Goal: Information Seeking & Learning: Learn about a topic

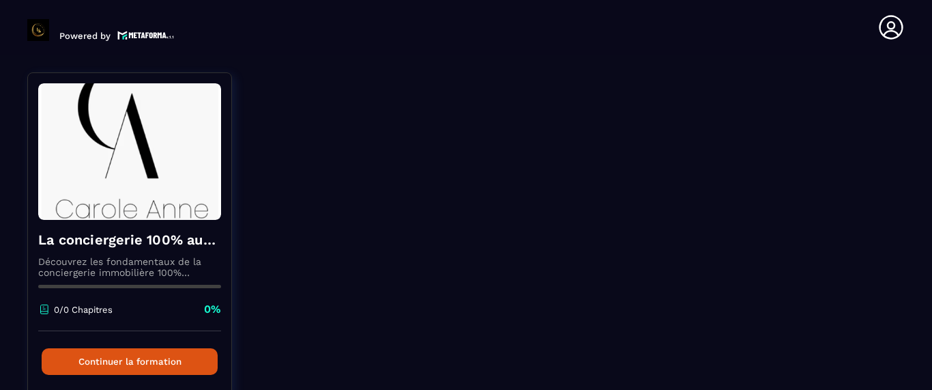
scroll to position [158, 0]
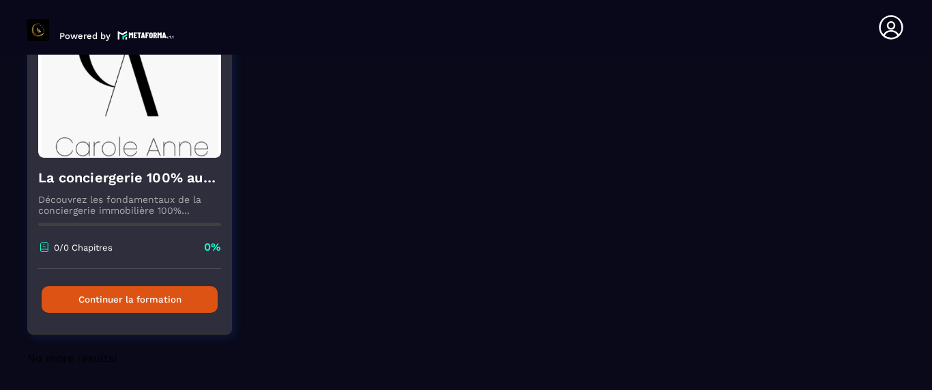
click at [169, 297] on button "Continuer la formation" at bounding box center [130, 299] width 176 height 27
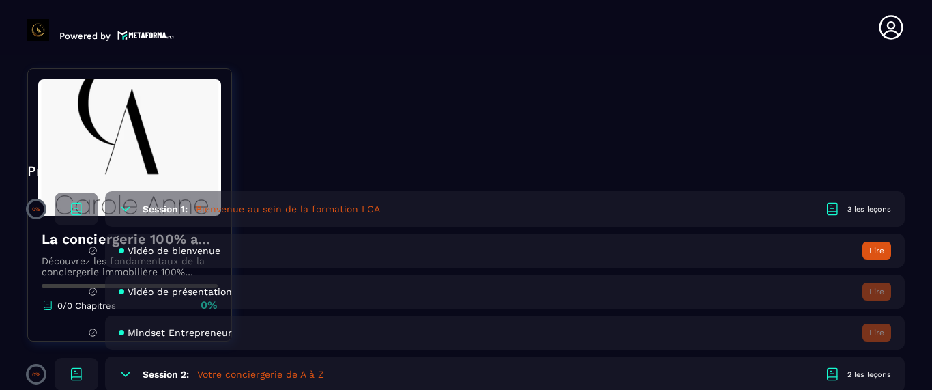
scroll to position [355, 0]
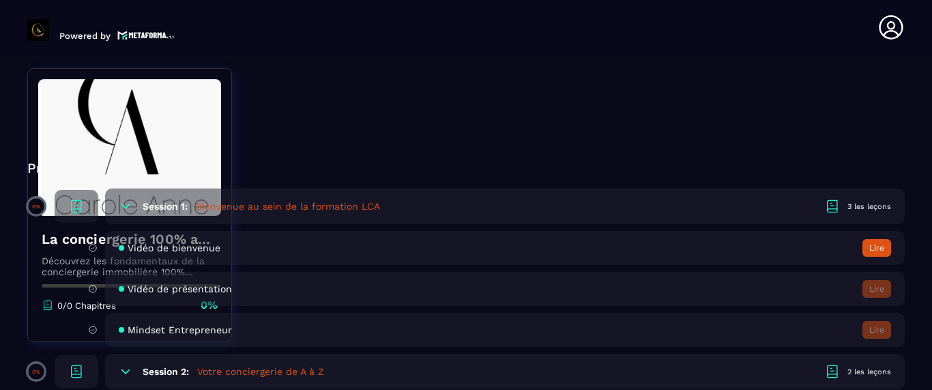
click at [880, 248] on button "Lire" at bounding box center [876, 248] width 29 height 18
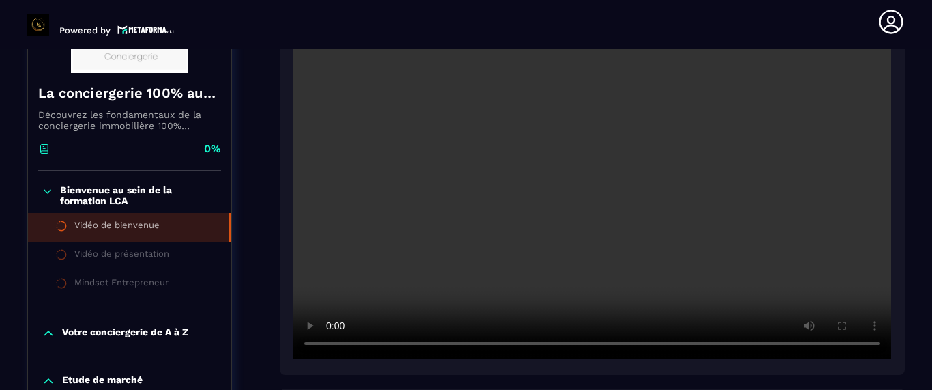
scroll to position [271, 0]
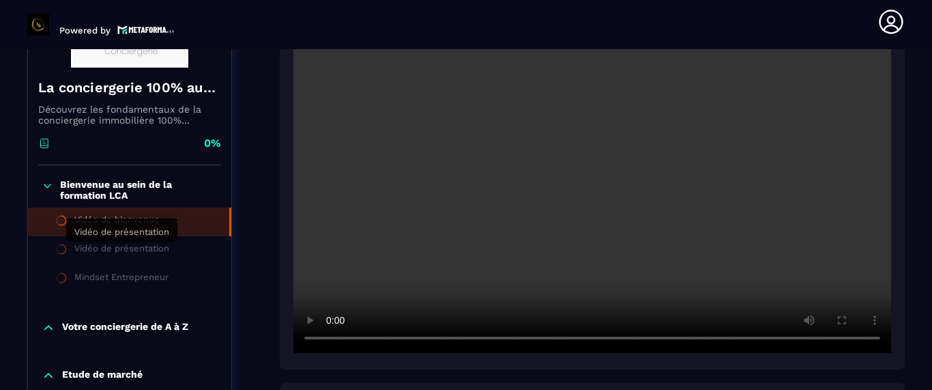
click at [161, 251] on div "Vidéo de présentation" at bounding box center [121, 250] width 95 height 15
click at [80, 186] on p "Bienvenue au sein de la formation LCA" at bounding box center [139, 190] width 158 height 22
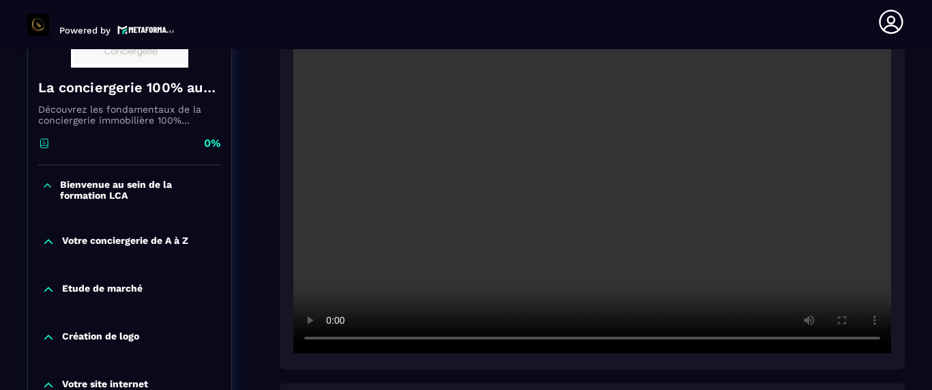
click at [80, 186] on p "Bienvenue au sein de la formation LCA" at bounding box center [139, 190] width 158 height 22
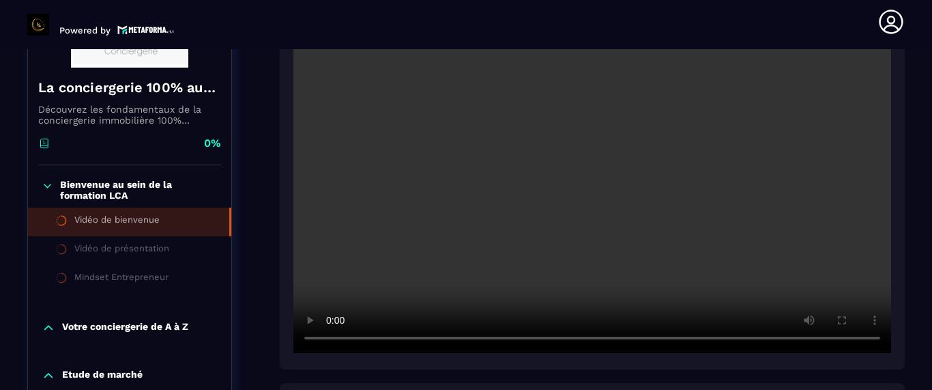
click at [50, 184] on icon at bounding box center [47, 185] width 7 height 3
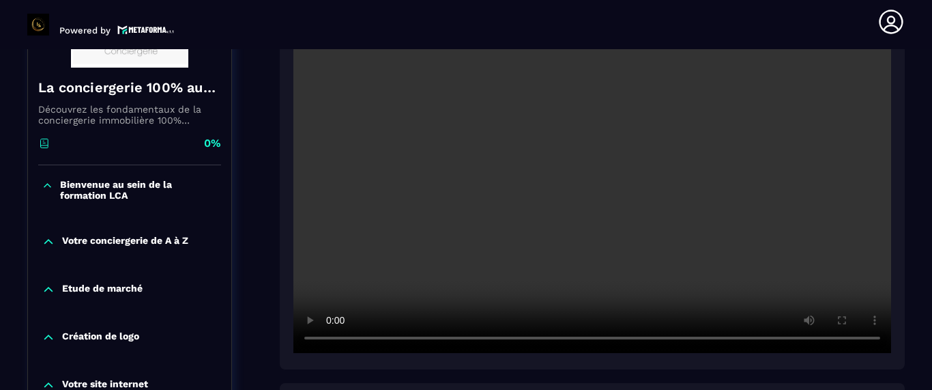
click at [46, 244] on icon at bounding box center [49, 242] width 14 height 14
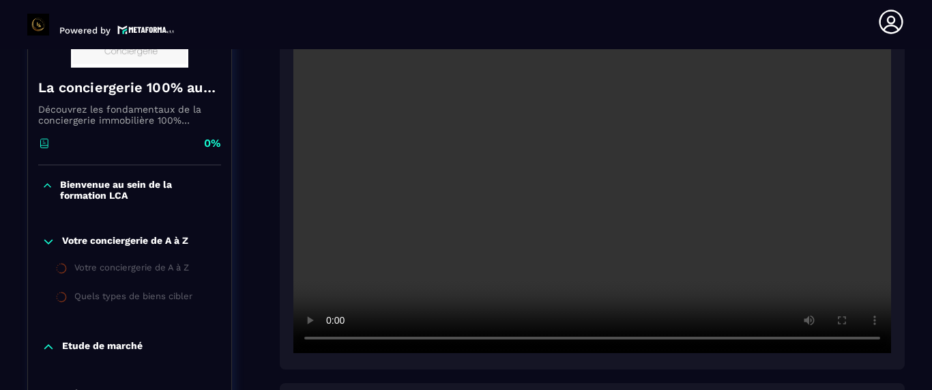
click at [46, 244] on icon at bounding box center [49, 242] width 14 height 14
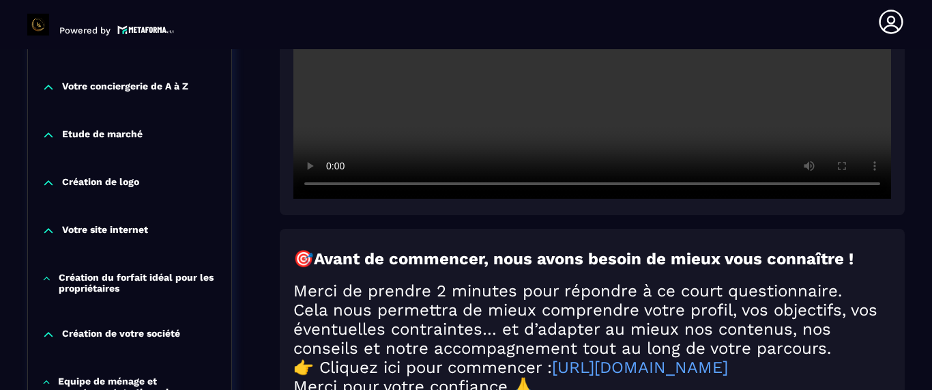
scroll to position [428, 0]
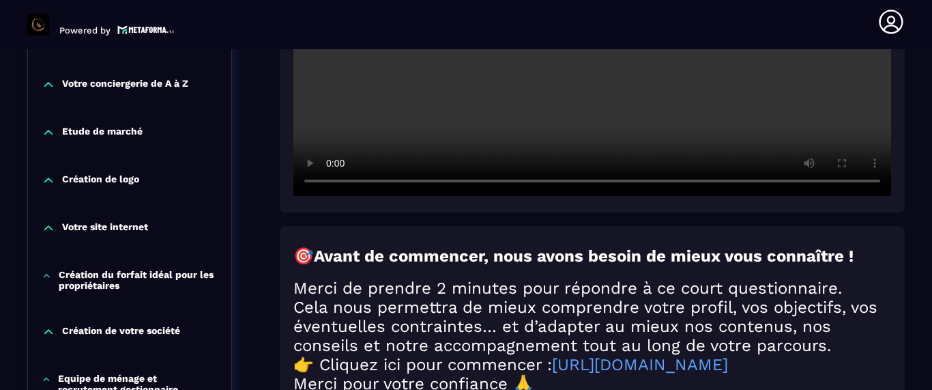
click at [49, 282] on div "Création du forfait idéal pour les propriétaires" at bounding box center [129, 280] width 203 height 22
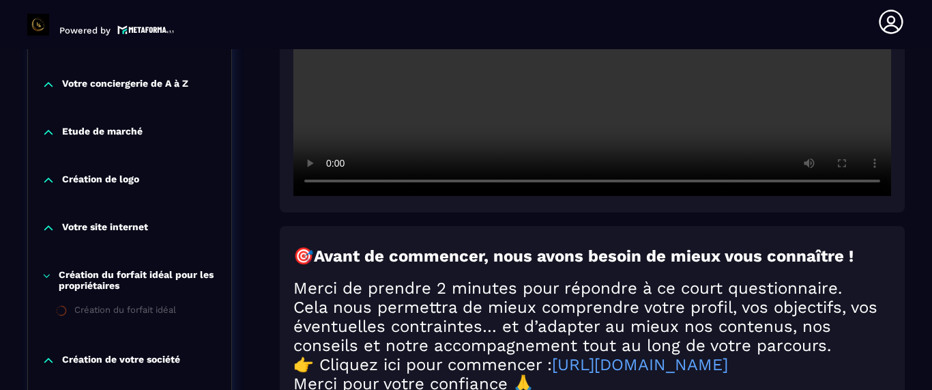
click at [92, 282] on p "Création du forfait idéal pour les propriétaires" at bounding box center [138, 280] width 159 height 22
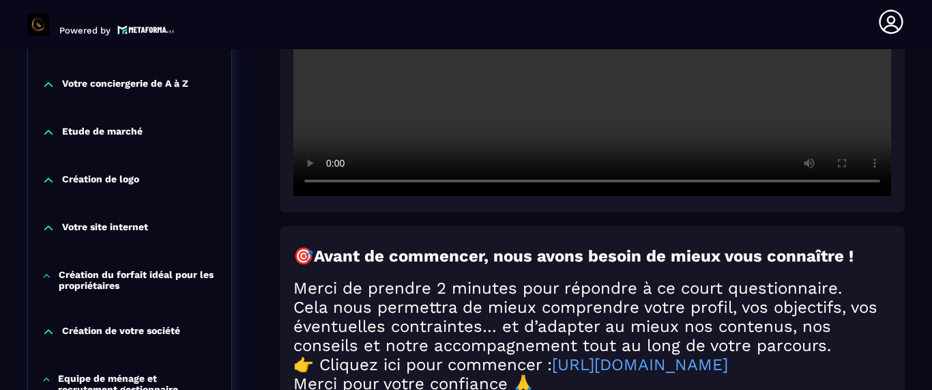
click at [92, 282] on p "Création du forfait idéal pour les propriétaires" at bounding box center [138, 280] width 159 height 22
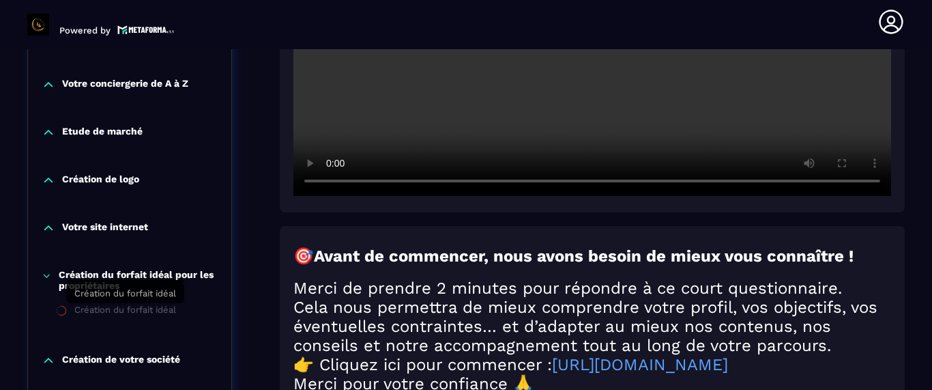
click at [113, 312] on div "Création du forfait idéal" at bounding box center [125, 311] width 102 height 15
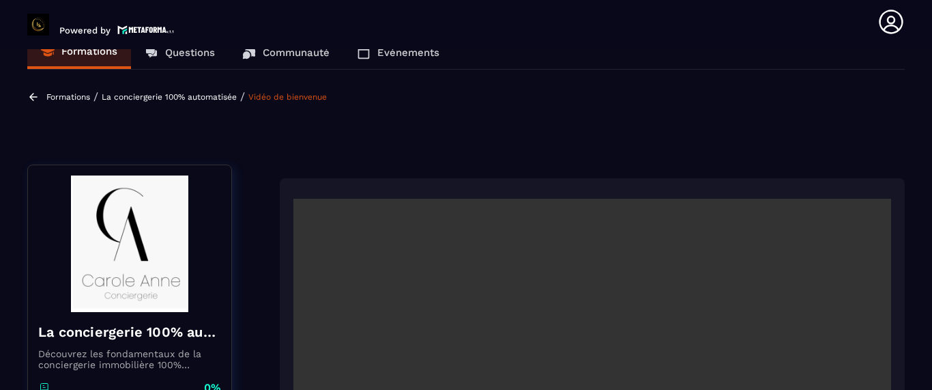
scroll to position [0, 0]
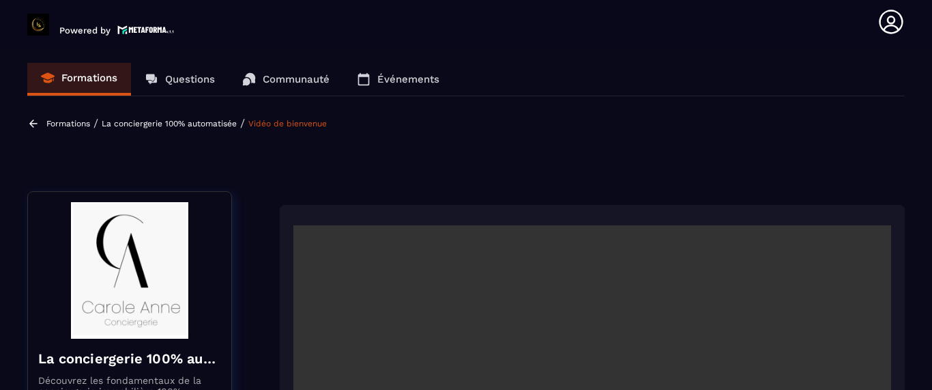
click at [55, 120] on p "Formations" at bounding box center [68, 124] width 44 height 10
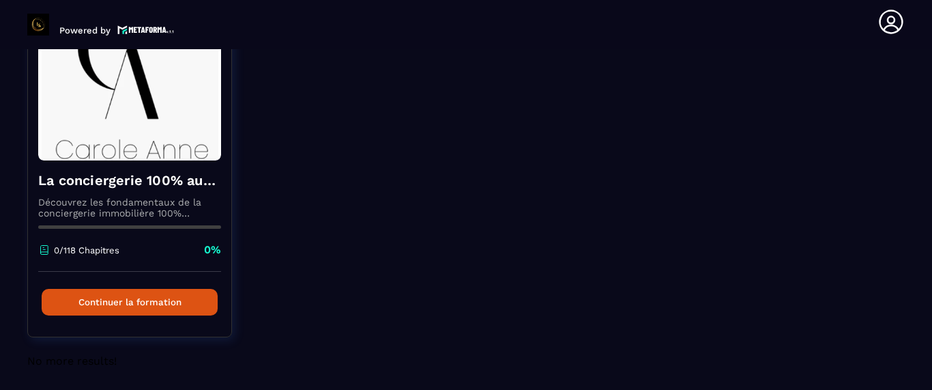
scroll to position [158, 0]
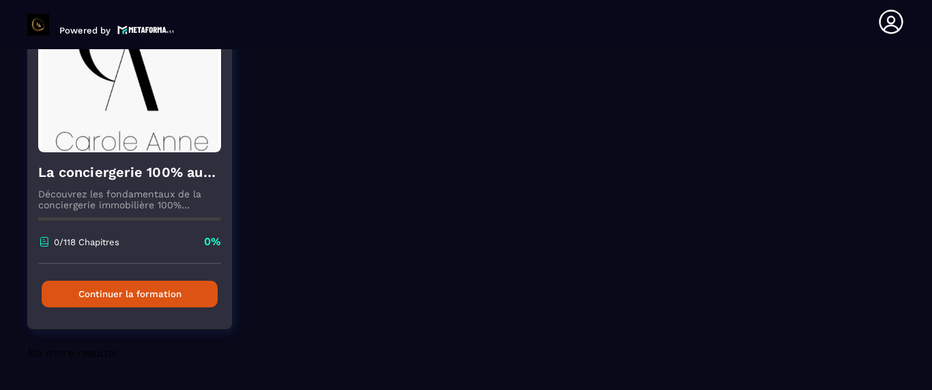
click at [192, 293] on button "Continuer la formation" at bounding box center [130, 293] width 176 height 27
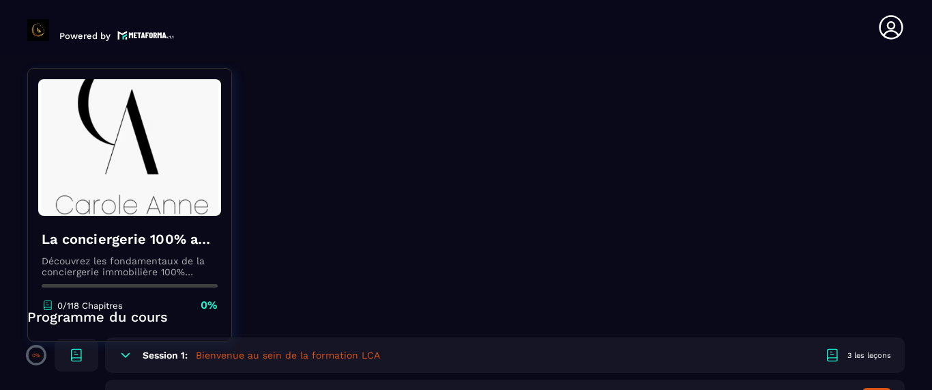
scroll to position [202, 0]
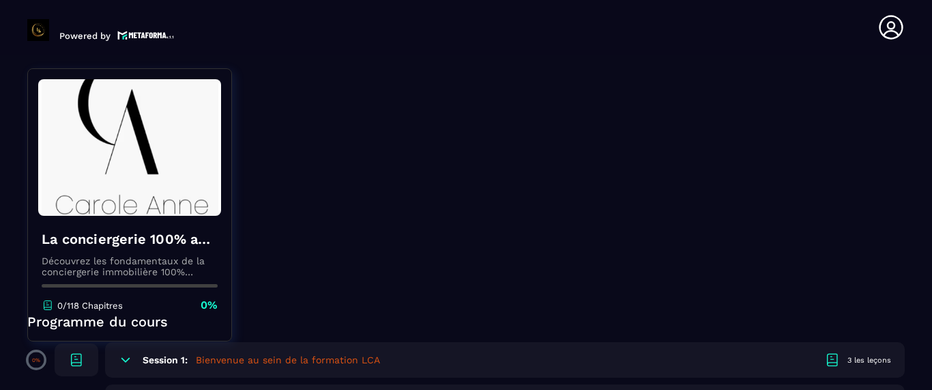
click at [128, 360] on icon at bounding box center [125, 360] width 8 height 4
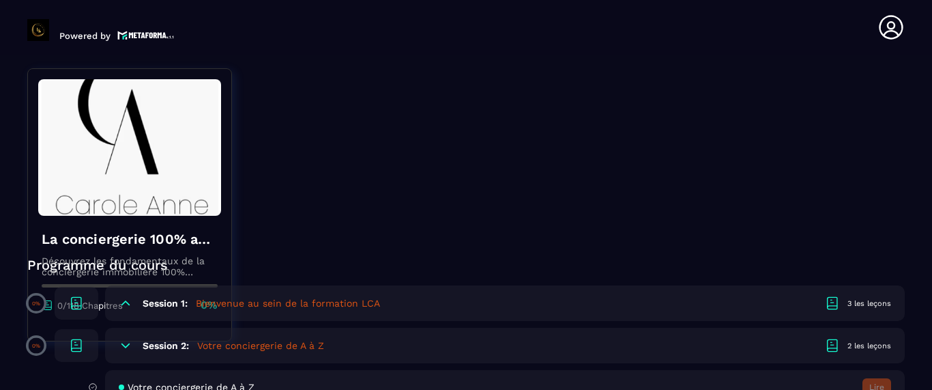
scroll to position [252, 0]
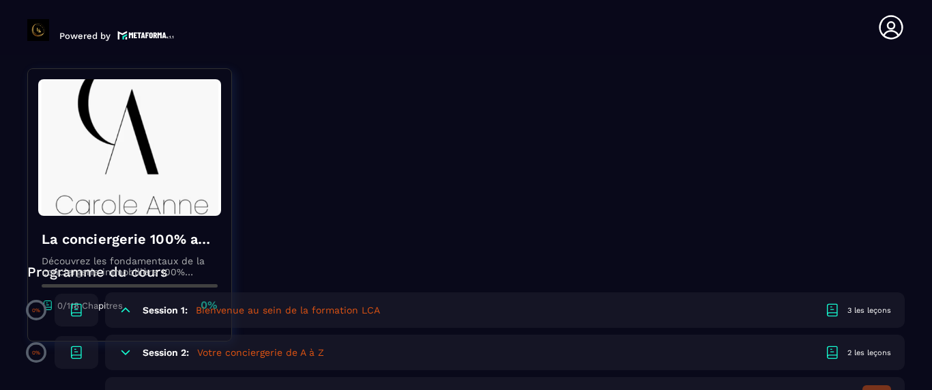
click at [126, 357] on icon at bounding box center [126, 352] width 14 height 14
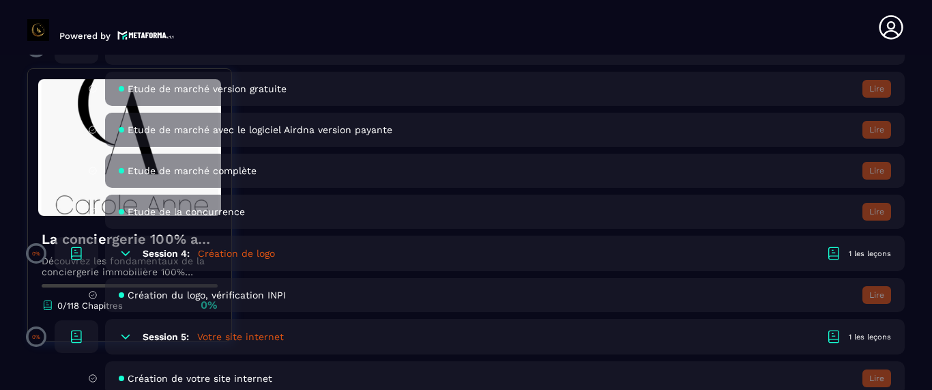
scroll to position [580, 0]
